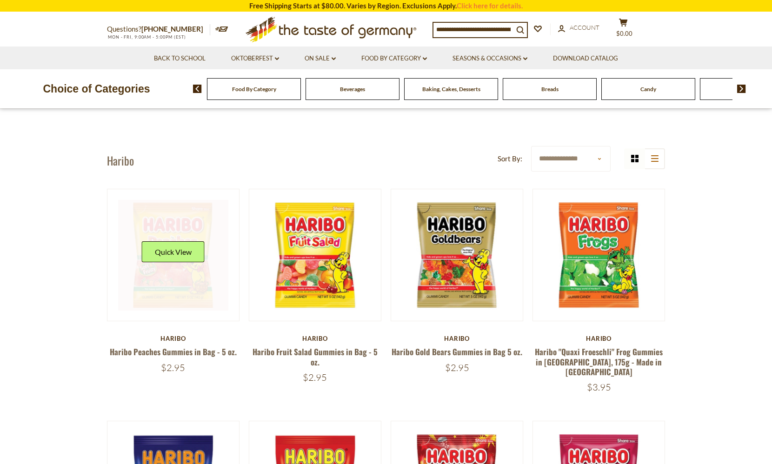
click at [181, 232] on div "Quick View" at bounding box center [173, 255] width 111 height 111
click at [184, 252] on button "Quick View" at bounding box center [173, 251] width 63 height 21
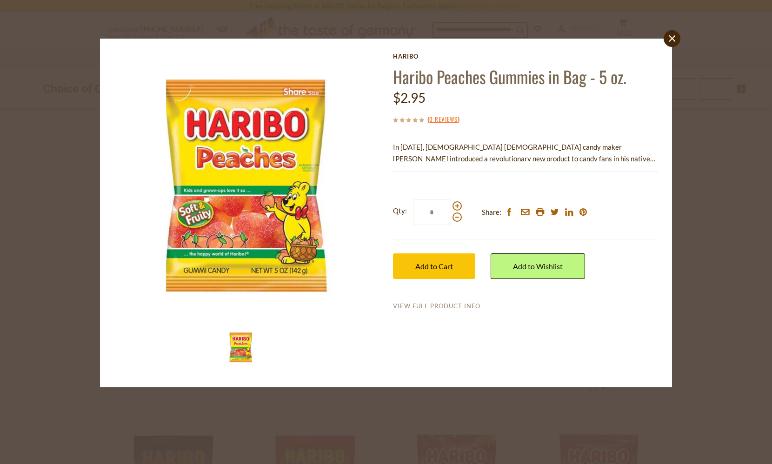
click at [457, 304] on link "View Full Product Info" at bounding box center [436, 306] width 87 height 8
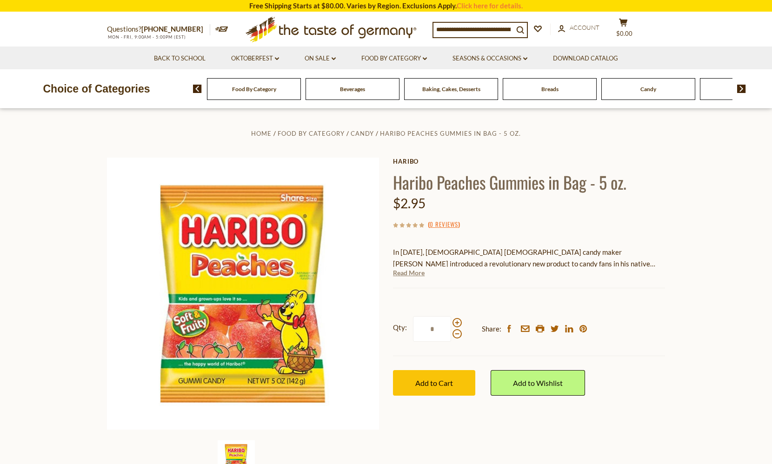
click at [404, 269] on link "Read More" at bounding box center [409, 272] width 32 height 9
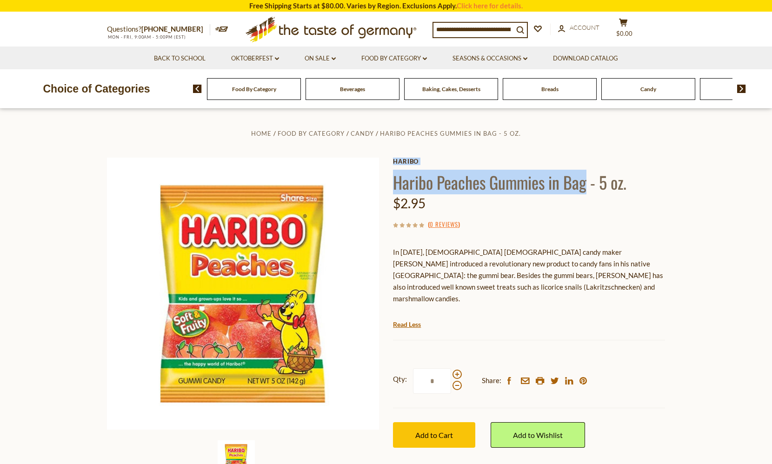
drag, startPoint x: 584, startPoint y: 180, endPoint x: 385, endPoint y: 186, distance: 199.5
click at [385, 186] on div "Home Food By Category Candy Haribo Peaches Gummies in Bag - 5 oz. [GEOGRAPHIC_D…" at bounding box center [386, 305] width 572 height 357
copy div "[PERSON_NAME] Peaches Gummies in Bag"
